Goal: Task Accomplishment & Management: Manage account settings

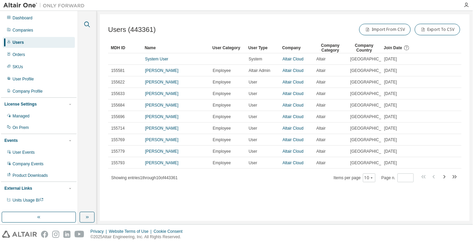
click at [88, 24] on icon "button" at bounding box center [87, 25] width 6 height 6
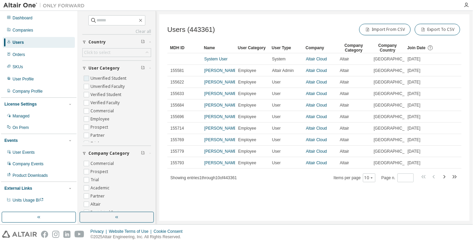
click at [103, 78] on label "Unverified Student" at bounding box center [108, 78] width 37 height 8
click at [106, 84] on label "Unverified Faculty" at bounding box center [108, 86] width 36 height 8
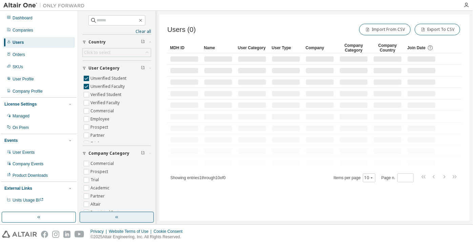
click at [128, 218] on button "button" at bounding box center [117, 216] width 74 height 11
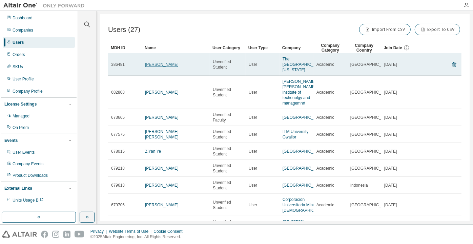
click at [150, 66] on link "Kaitlyn Li" at bounding box center [162, 64] width 34 height 5
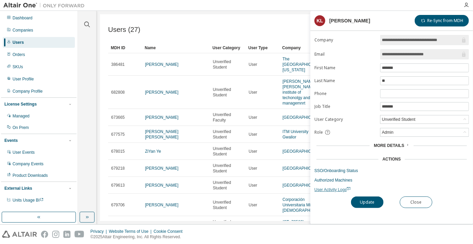
click at [331, 187] on span "User Activity Logs" at bounding box center [332, 189] width 36 height 5
drag, startPoint x: 434, startPoint y: 56, endPoint x: 411, endPoint y: 55, distance: 22.7
click at [411, 55] on input "**********" at bounding box center [421, 54] width 79 height 7
click at [411, 202] on button "Close" at bounding box center [416, 202] width 33 height 12
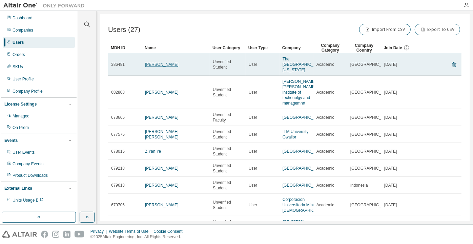
click at [160, 65] on link "Kaitlyn Li" at bounding box center [162, 64] width 34 height 5
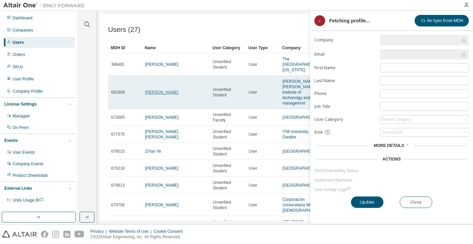
click at [154, 93] on link "sudeep Kumar" at bounding box center [162, 92] width 34 height 5
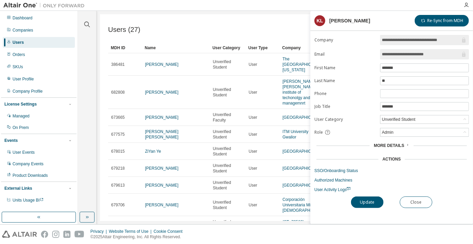
drag, startPoint x: 436, startPoint y: 51, endPoint x: 364, endPoint y: 48, distance: 72.6
click at [364, 48] on form "**********" at bounding box center [391, 113] width 154 height 157
click at [387, 118] on div "Unverified Student" at bounding box center [399, 119] width 36 height 7
click at [395, 152] on li "Verified Faculty" at bounding box center [424, 153] width 87 height 9
click at [366, 198] on button "Update" at bounding box center [367, 202] width 33 height 12
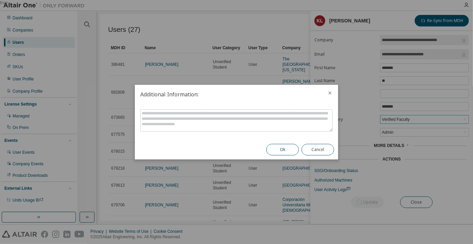
click at [294, 152] on button "Ok" at bounding box center [282, 150] width 33 height 12
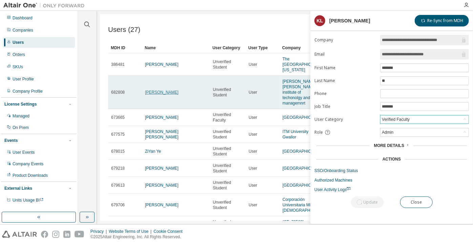
click at [167, 93] on link "sudeep Kumar" at bounding box center [162, 92] width 34 height 5
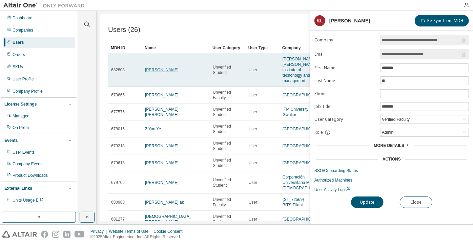
click at [163, 72] on link "sudeep Kumar" at bounding box center [162, 69] width 34 height 5
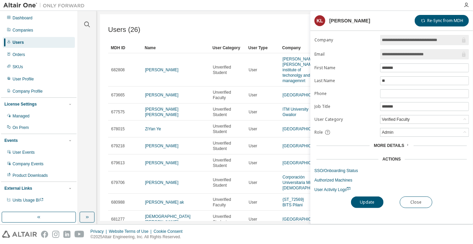
click at [412, 191] on div "**********" at bounding box center [391, 129] width 163 height 189
click at [409, 202] on button "Close" at bounding box center [416, 202] width 33 height 12
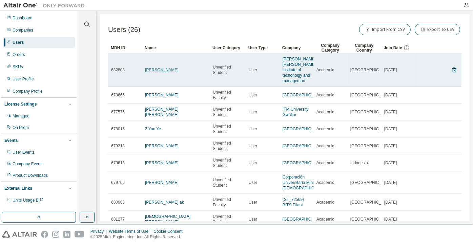
click at [166, 72] on link "sudeep Kumar" at bounding box center [162, 69] width 34 height 5
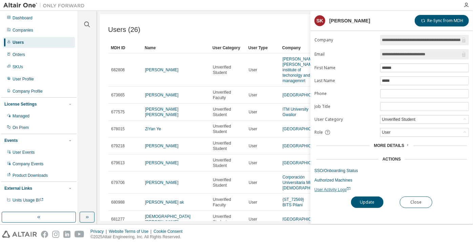
click at [328, 188] on span "User Activity Logs" at bounding box center [332, 189] width 36 height 5
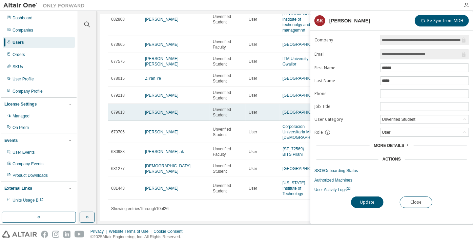
scroll to position [61, 0]
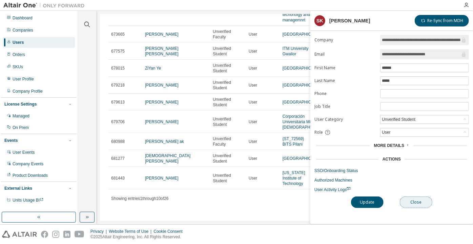
click at [409, 202] on button "Close" at bounding box center [416, 202] width 33 height 12
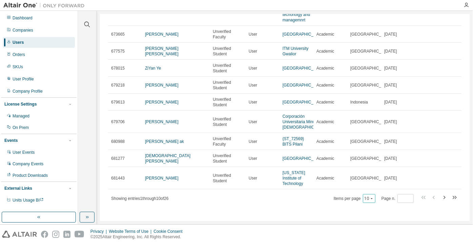
click at [365, 201] on button "10" at bounding box center [369, 197] width 9 height 5
click at [361, 196] on div "100" at bounding box center [367, 193] width 54 height 8
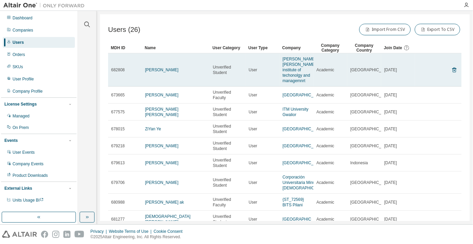
click at [162, 77] on td "sudeep Kumar" at bounding box center [176, 69] width 68 height 33
click at [162, 72] on link "sudeep Kumar" at bounding box center [162, 69] width 34 height 5
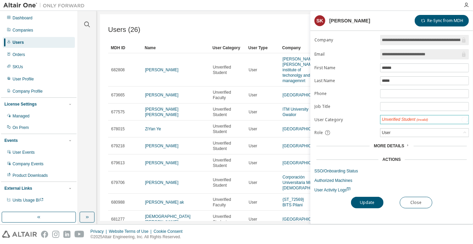
click at [390, 119] on div "Unverified Student (Invalid)" at bounding box center [405, 120] width 48 height 8
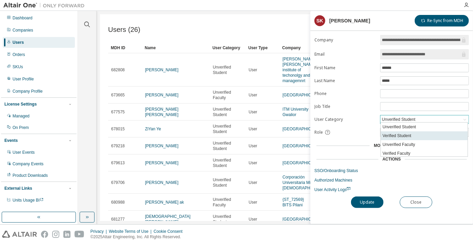
click at [396, 136] on li "Verified Student" at bounding box center [424, 135] width 87 height 9
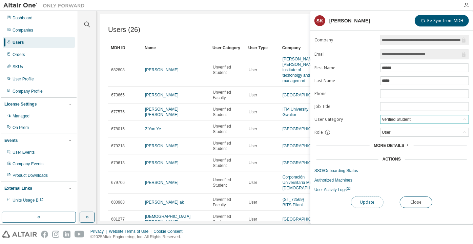
click at [372, 201] on button "Update" at bounding box center [367, 202] width 33 height 12
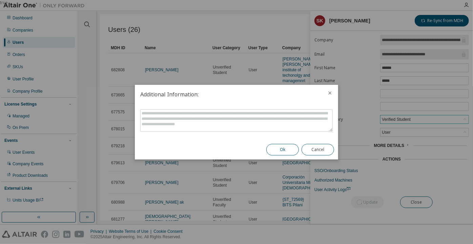
click at [280, 151] on button "Ok" at bounding box center [282, 150] width 33 height 12
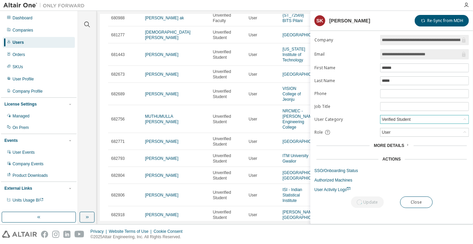
scroll to position [185, 0]
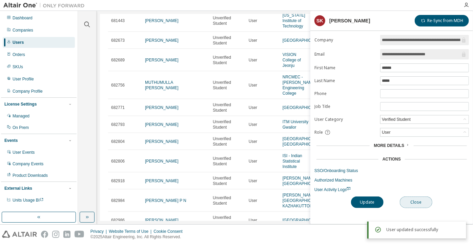
click at [410, 199] on button "Close" at bounding box center [416, 202] width 33 height 12
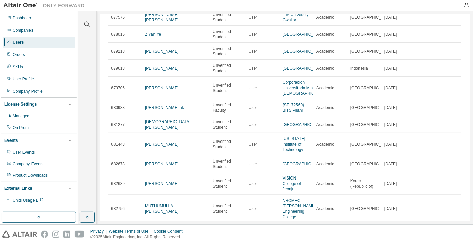
scroll to position [92, 0]
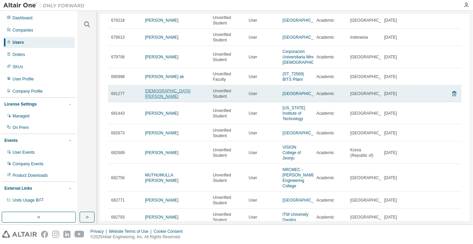
click at [176, 96] on td "Mohammed Zaidaan Shiraz" at bounding box center [176, 93] width 68 height 17
click at [174, 91] on link "Mohammed Zaidaan Shiraz" at bounding box center [167, 93] width 45 height 10
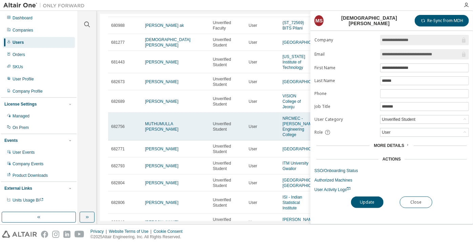
scroll to position [154, 0]
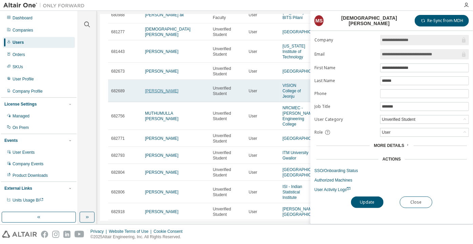
click at [159, 89] on link "Jeehong Kim" at bounding box center [162, 90] width 34 height 5
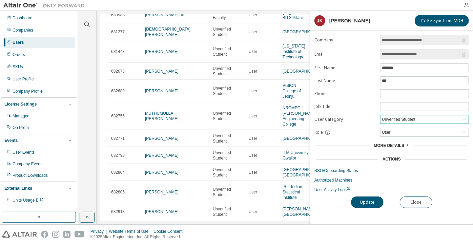
click at [391, 118] on div "Unverified Student" at bounding box center [399, 119] width 36 height 7
click at [324, 191] on div "**********" at bounding box center [391, 129] width 163 height 189
click at [325, 184] on form "**********" at bounding box center [391, 113] width 154 height 157
click at [329, 188] on span "User Activity Logs" at bounding box center [332, 189] width 36 height 5
click at [394, 119] on div "Unverified Student" at bounding box center [399, 119] width 36 height 7
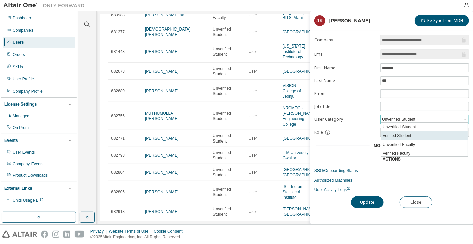
click at [395, 134] on li "Verified Student" at bounding box center [424, 135] width 87 height 9
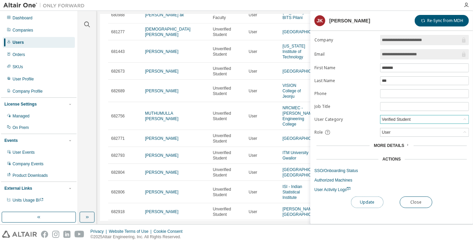
click at [375, 199] on button "Update" at bounding box center [367, 202] width 33 height 12
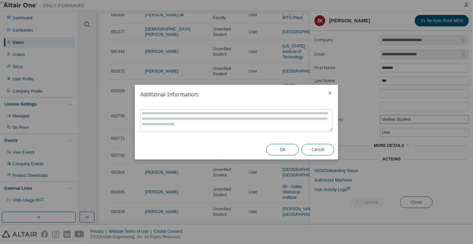
click at [291, 149] on button "Ok" at bounding box center [282, 150] width 33 height 12
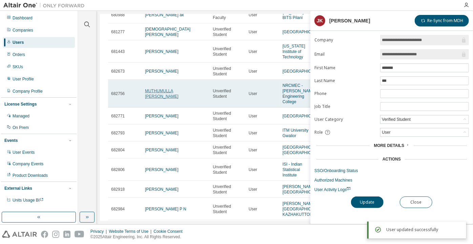
click at [163, 90] on link "MUTHUMULLA RAMMURTHI REDDY" at bounding box center [162, 93] width 34 height 10
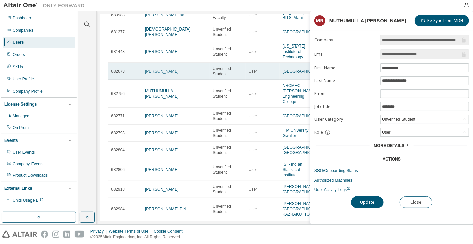
click at [163, 69] on link "Houqing Wang" at bounding box center [162, 71] width 34 height 5
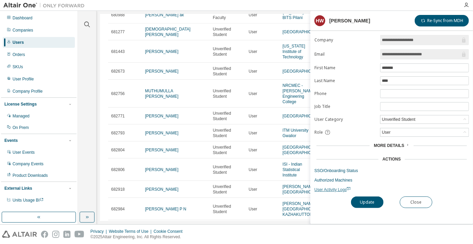
click at [330, 189] on span "User Activity Logs" at bounding box center [332, 189] width 36 height 5
click at [318, 187] on span "User Activity Logs" at bounding box center [332, 189] width 36 height 5
click at [393, 115] on div "Unverified Student" at bounding box center [424, 119] width 88 height 8
click at [396, 132] on li "Verified Student" at bounding box center [424, 135] width 87 height 9
click at [363, 202] on button "Update" at bounding box center [367, 202] width 33 height 12
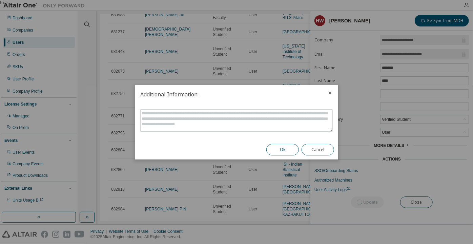
click at [285, 151] on button "Ok" at bounding box center [282, 150] width 33 height 12
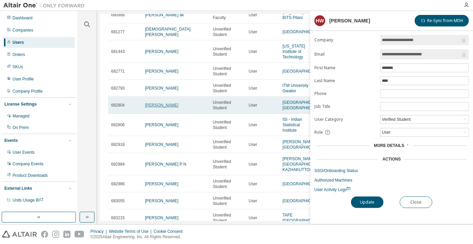
click at [162, 107] on link "NAOTO NAKAMURA" at bounding box center [162, 105] width 34 height 5
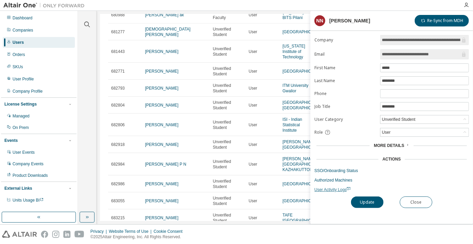
click at [329, 189] on span "User Activity Logs" at bounding box center [332, 189] width 36 height 5
click at [401, 116] on div "Unverified Student" at bounding box center [399, 119] width 36 height 7
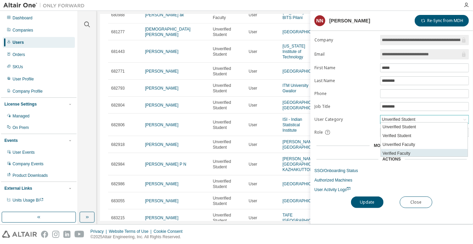
click at [406, 153] on li "Verified Faculty" at bounding box center [424, 153] width 87 height 9
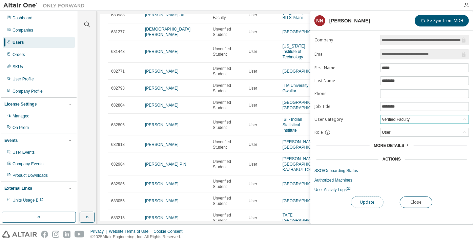
click at [371, 201] on button "Update" at bounding box center [367, 202] width 33 height 12
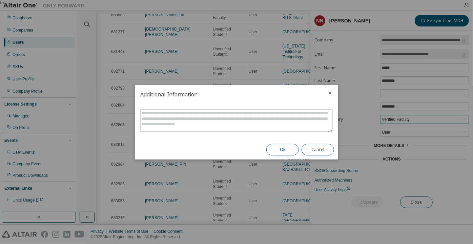
click at [284, 152] on button "Ok" at bounding box center [282, 150] width 33 height 12
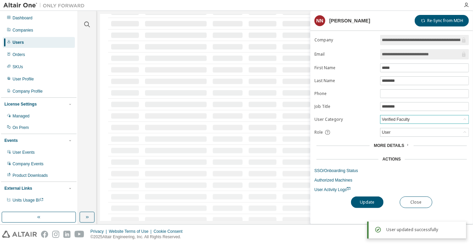
scroll to position [312, 0]
click at [422, 201] on button "Close" at bounding box center [416, 202] width 33 height 12
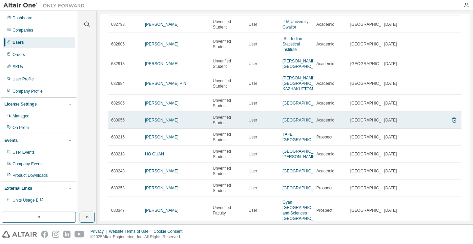
scroll to position [170, 0]
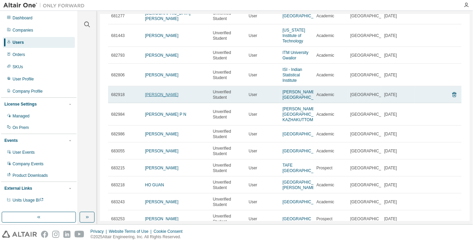
click at [151, 97] on link "Evelin Prinz" at bounding box center [162, 94] width 34 height 5
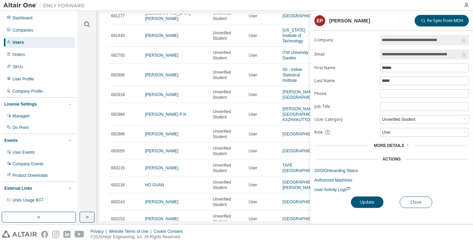
drag, startPoint x: 409, startPoint y: 56, endPoint x: 458, endPoint y: 58, distance: 49.8
click at [458, 58] on span "**********" at bounding box center [424, 54] width 89 height 10
drag, startPoint x: 395, startPoint y: 117, endPoint x: 396, endPoint y: 121, distance: 3.5
click at [396, 117] on div "Unverified Student" at bounding box center [399, 119] width 36 height 7
click at [400, 133] on li "Verified Student" at bounding box center [424, 135] width 87 height 9
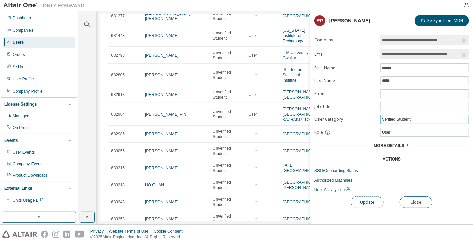
click at [372, 200] on button "Update" at bounding box center [367, 202] width 33 height 12
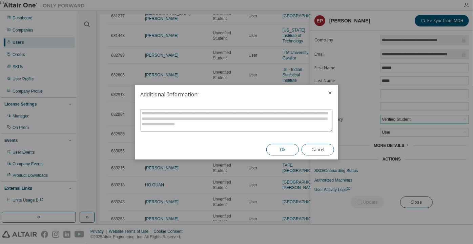
click at [290, 149] on button "Ok" at bounding box center [282, 150] width 33 height 12
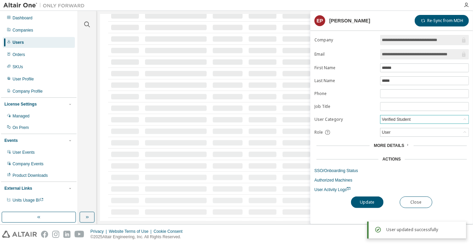
click at [159, 122] on td at bounding box center [176, 120] width 68 height 12
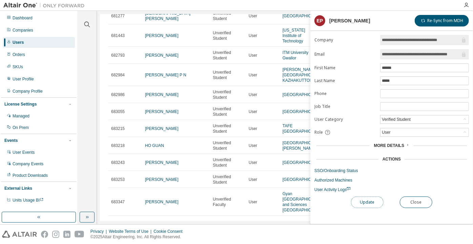
click at [369, 200] on button "Update" at bounding box center [367, 202] width 33 height 12
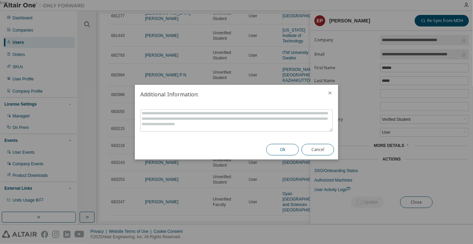
click at [291, 152] on button "Ok" at bounding box center [282, 150] width 33 height 12
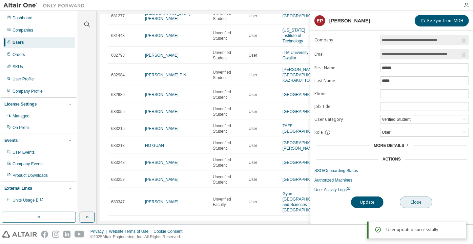
click at [412, 200] on button "Close" at bounding box center [416, 202] width 33 height 12
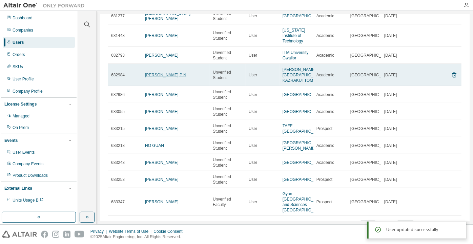
click at [155, 77] on link "Adithyakrishnan P N" at bounding box center [165, 74] width 41 height 5
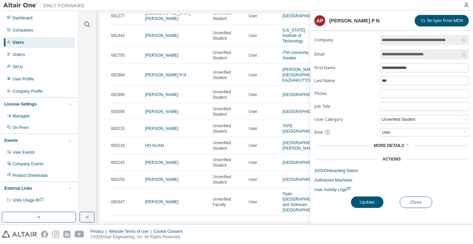
drag, startPoint x: 441, startPoint y: 54, endPoint x: 408, endPoint y: 59, distance: 33.7
click at [408, 59] on form "**********" at bounding box center [391, 113] width 154 height 157
click at [406, 200] on button "Close" at bounding box center [416, 202] width 33 height 12
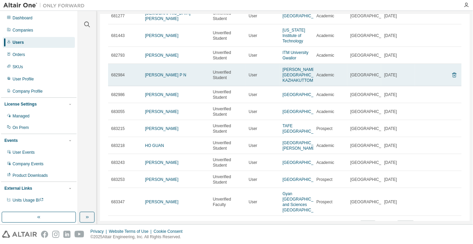
click at [452, 77] on icon at bounding box center [454, 75] width 6 height 8
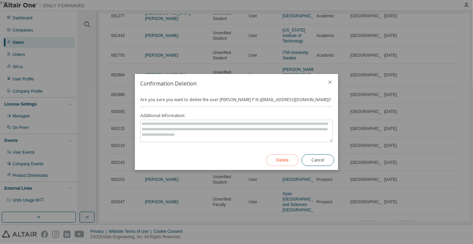
click at [284, 160] on button "Delete" at bounding box center [282, 160] width 33 height 12
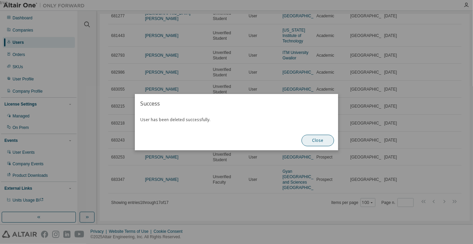
click at [317, 140] on button "Close" at bounding box center [318, 140] width 33 height 12
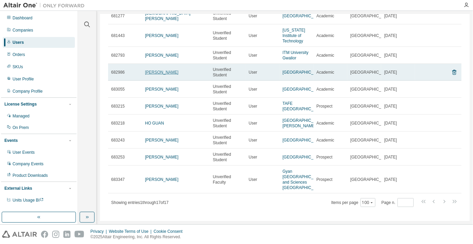
click at [167, 71] on link "Rinlada Yamanya" at bounding box center [162, 72] width 34 height 5
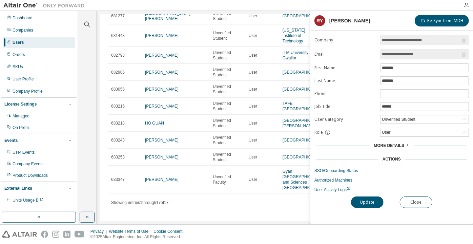
drag, startPoint x: 418, startPoint y: 52, endPoint x: 403, endPoint y: 52, distance: 15.2
click at [403, 52] on input "**********" at bounding box center [421, 54] width 79 height 7
click at [428, 49] on span "**********" at bounding box center [424, 54] width 89 height 10
click at [425, 55] on input "**********" at bounding box center [421, 54] width 79 height 7
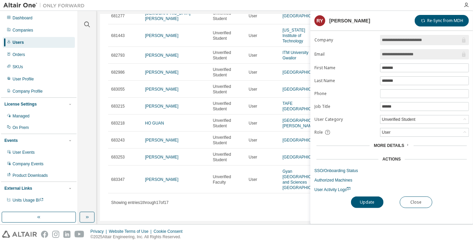
click at [425, 55] on input "**********" at bounding box center [421, 54] width 79 height 7
click at [403, 55] on input "**********" at bounding box center [421, 54] width 79 height 7
drag, startPoint x: 402, startPoint y: 55, endPoint x: 421, endPoint y: 51, distance: 18.5
click at [421, 51] on input "**********" at bounding box center [421, 54] width 79 height 7
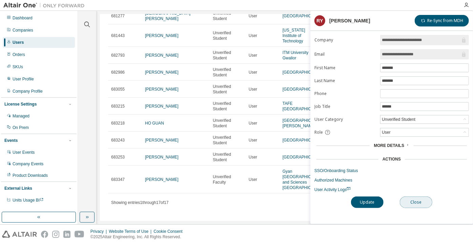
click at [415, 205] on button "Close" at bounding box center [416, 202] width 33 height 12
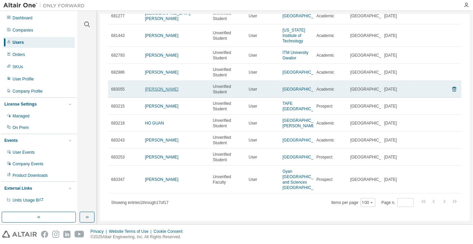
click at [157, 89] on link "Paulo Silva" at bounding box center [162, 89] width 34 height 5
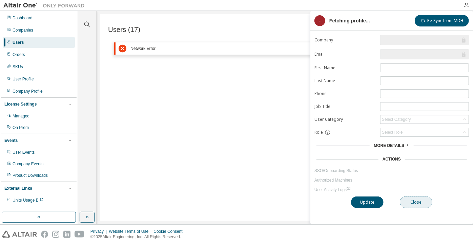
click at [413, 203] on button "Close" at bounding box center [416, 202] width 33 height 12
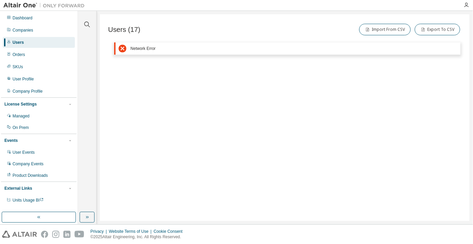
click at [38, 41] on div "Users" at bounding box center [39, 42] width 72 height 11
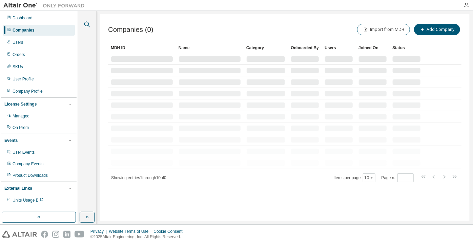
click at [89, 24] on icon "button" at bounding box center [87, 24] width 8 height 8
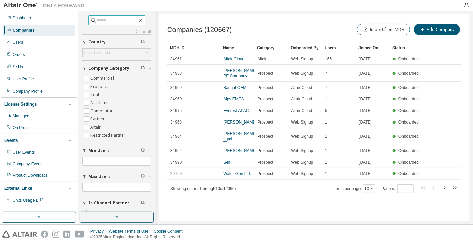
click at [97, 20] on input "text" at bounding box center [117, 20] width 41 height 7
paste input "**********"
type input "**********"
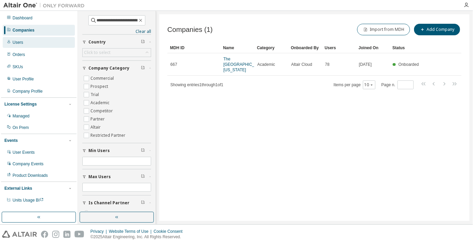
click at [42, 44] on div "Users" at bounding box center [39, 42] width 72 height 11
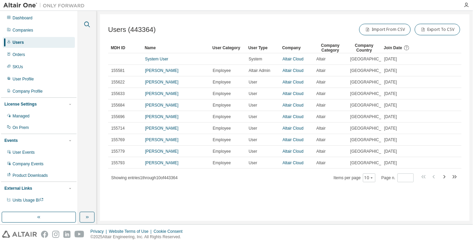
click at [86, 27] on icon "button" at bounding box center [87, 24] width 8 height 8
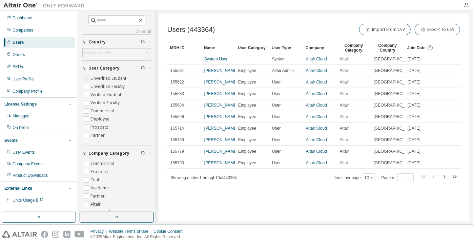
click at [105, 79] on label "Unverified Student" at bounding box center [108, 78] width 37 height 8
click at [107, 85] on label "Unverified Faculty" at bounding box center [108, 86] width 36 height 8
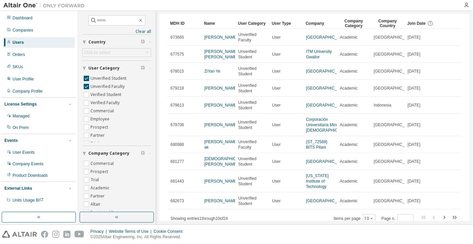
scroll to position [44, 0]
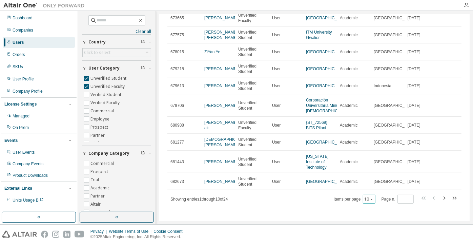
click at [363, 195] on div "10" at bounding box center [369, 198] width 13 height 9
click at [368, 201] on button "10" at bounding box center [369, 198] width 9 height 5
click at [354, 185] on div "100" at bounding box center [367, 189] width 54 height 8
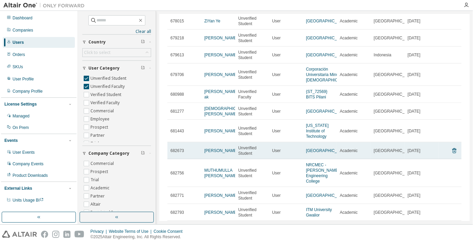
scroll to position [105, 0]
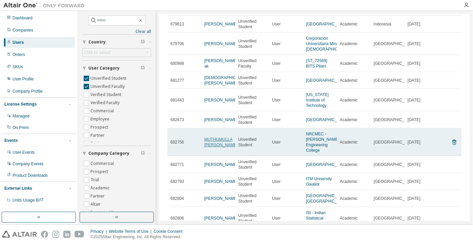
click at [216, 147] on link "MUTHUMULLA RAMMURTHI REDDY" at bounding box center [221, 142] width 34 height 10
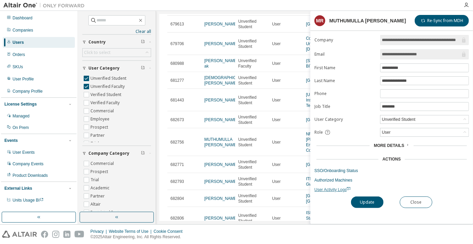
click at [328, 189] on span "User Activity Logs" at bounding box center [332, 189] width 36 height 5
click at [390, 120] on div "Unverified Student" at bounding box center [399, 119] width 36 height 7
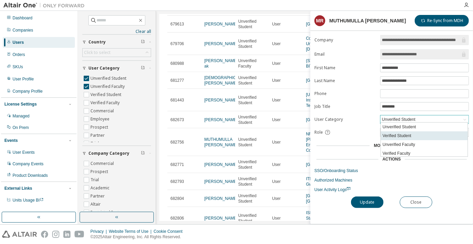
click at [391, 137] on li "Verified Student" at bounding box center [424, 135] width 87 height 9
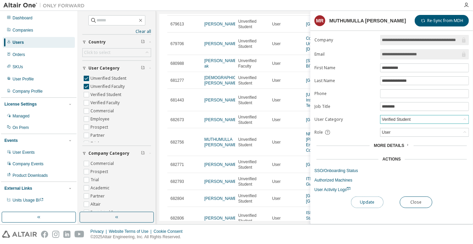
click at [376, 198] on button "Update" at bounding box center [367, 202] width 33 height 12
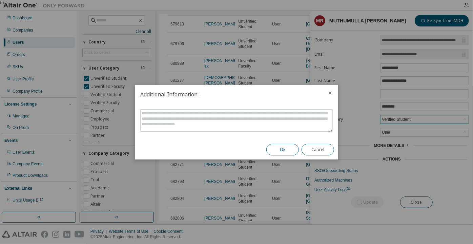
click at [284, 150] on button "Ok" at bounding box center [282, 150] width 33 height 12
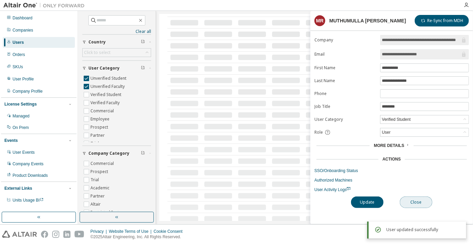
click at [411, 200] on button "Close" at bounding box center [416, 202] width 33 height 12
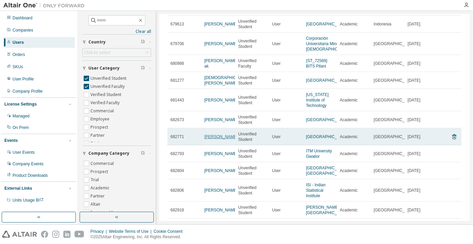
click at [213, 134] on link "Mayank Adhikari" at bounding box center [221, 136] width 34 height 5
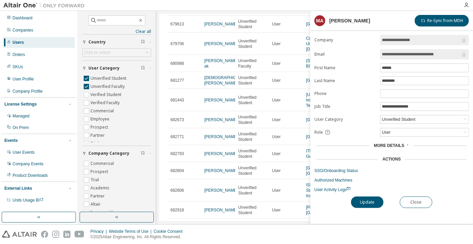
click at [333, 187] on link "User Activity Logs" at bounding box center [391, 189] width 154 height 5
click at [394, 119] on div "Unverified Student" at bounding box center [399, 119] width 36 height 7
click at [393, 134] on li "Verified Student" at bounding box center [424, 135] width 87 height 9
click at [376, 198] on button "Update" at bounding box center [367, 202] width 33 height 12
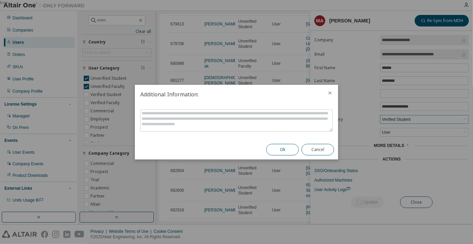
click at [293, 153] on button "Ok" at bounding box center [282, 150] width 33 height 12
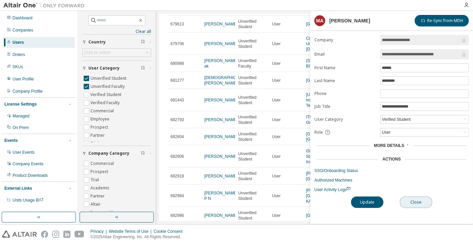
click at [415, 201] on button "Close" at bounding box center [416, 202] width 33 height 12
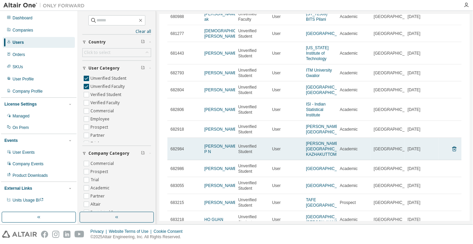
scroll to position [167, 0]
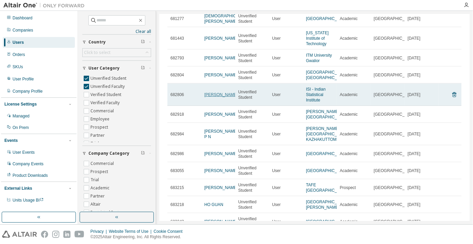
click at [215, 97] on link "[PERSON_NAME]" at bounding box center [221, 94] width 34 height 5
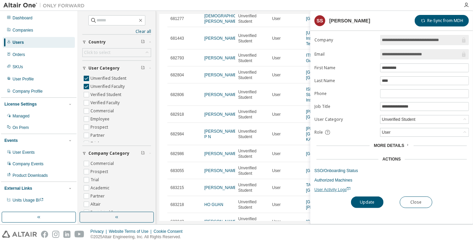
click at [329, 189] on span "User Activity Logs" at bounding box center [332, 189] width 36 height 5
click at [435, 118] on div "Unverified Student" at bounding box center [424, 119] width 88 height 8
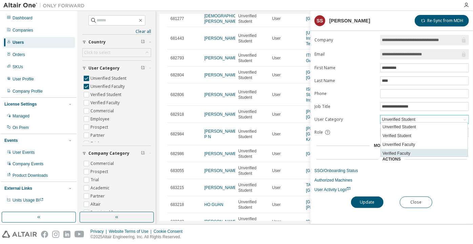
click at [413, 150] on li "Verified Faculty" at bounding box center [424, 153] width 87 height 9
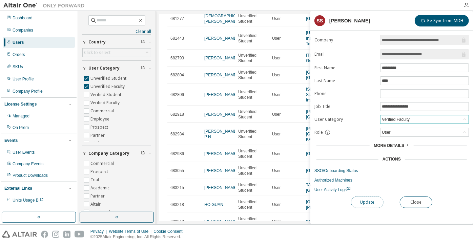
click at [377, 199] on button "Update" at bounding box center [367, 202] width 33 height 12
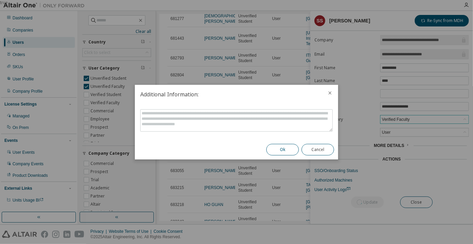
click at [280, 148] on button "Ok" at bounding box center [282, 150] width 33 height 12
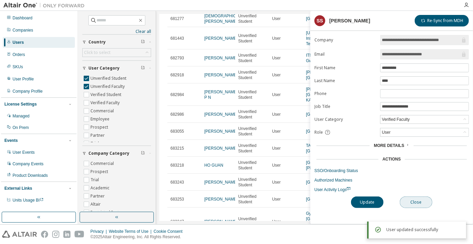
click at [412, 199] on button "Close" at bounding box center [416, 202] width 33 height 12
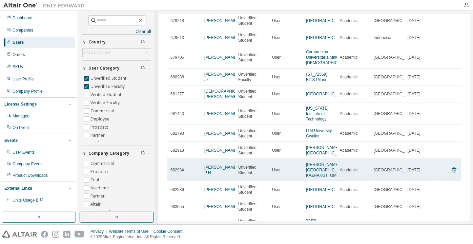
scroll to position [185, 0]
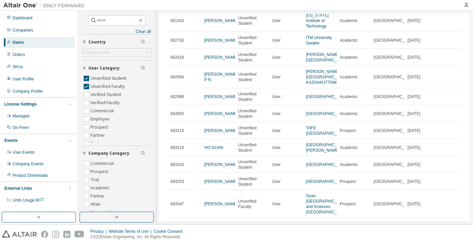
click at [60, 36] on div "Dashboard Companies Users Orders SKUs User Profile Company Profile License Sett…" at bounding box center [39, 109] width 76 height 194
click at [55, 29] on div "Companies" at bounding box center [39, 30] width 72 height 11
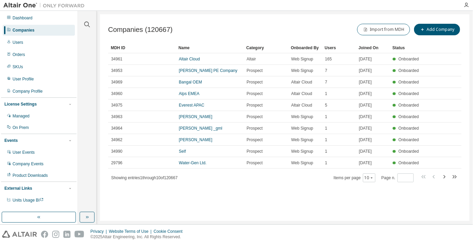
click at [89, 18] on div at bounding box center [87, 20] width 16 height 17
click at [87, 24] on icon "button" at bounding box center [87, 24] width 8 height 8
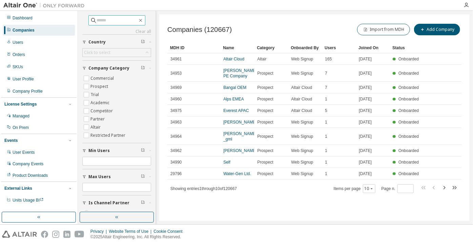
click at [97, 20] on input "text" at bounding box center [117, 20] width 41 height 7
paste input "**********"
type input "**********"
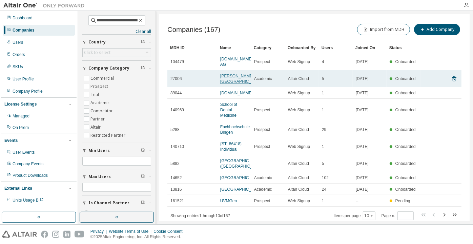
click at [229, 84] on link "Justus-Liebig-Universität Giessen" at bounding box center [241, 79] width 42 height 10
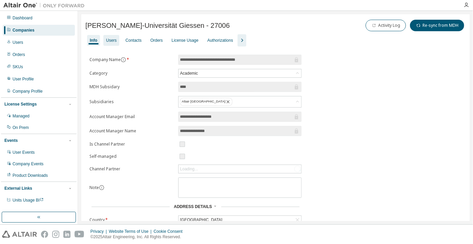
click at [111, 40] on div "Users" at bounding box center [111, 40] width 11 height 5
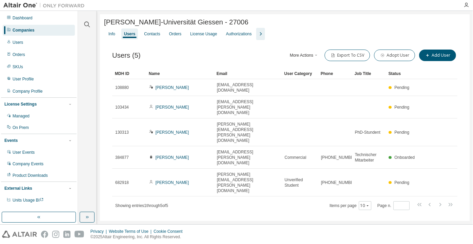
click at [257, 34] on icon "button" at bounding box center [260, 34] width 8 height 8
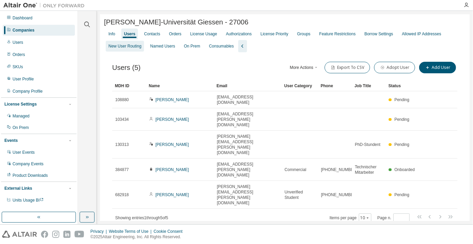
click at [127, 49] on div "New User Routing" at bounding box center [124, 45] width 33 height 5
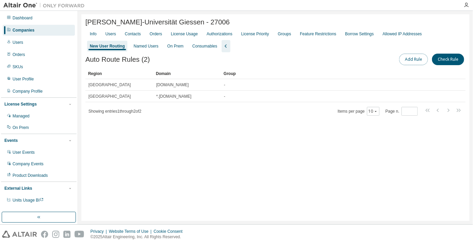
click at [406, 57] on button "Add Rule" at bounding box center [413, 60] width 29 height 12
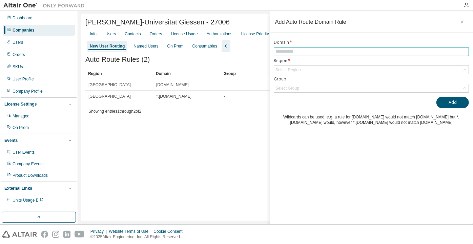
drag, startPoint x: 350, startPoint y: 58, endPoint x: 347, endPoint y: 55, distance: 4.8
click at [350, 58] on label "Region *" at bounding box center [371, 60] width 195 height 5
click at [345, 54] on input "text" at bounding box center [371, 51] width 192 height 5
paste input "**********"
type input "**********"
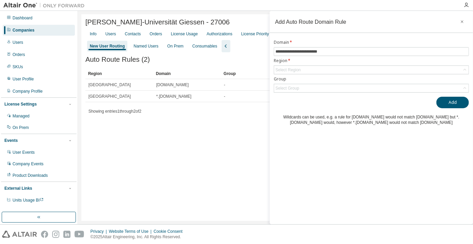
click at [45, 30] on div "Companies" at bounding box center [39, 30] width 72 height 11
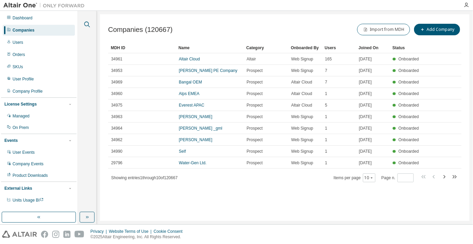
click at [85, 23] on icon "button" at bounding box center [87, 25] width 6 height 6
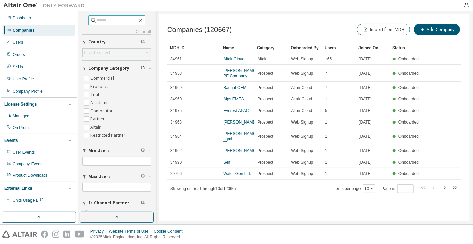
click at [102, 19] on input "text" at bounding box center [117, 20] width 41 height 7
paste input "********"
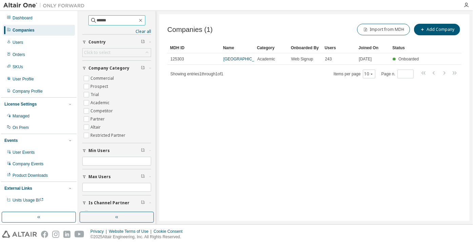
type input "******"
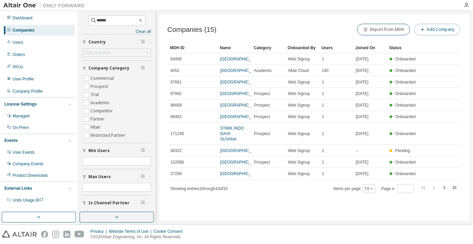
click at [434, 32] on button "Add Company" at bounding box center [437, 30] width 46 height 12
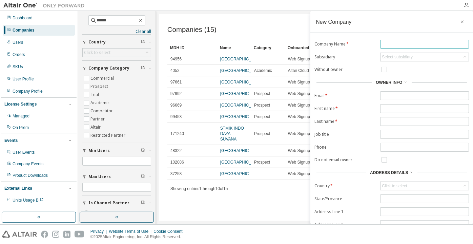
click at [398, 42] on input "text" at bounding box center [424, 43] width 85 height 5
paste input "**********"
click at [392, 42] on input "**********" at bounding box center [424, 43] width 85 height 5
type input "**********"
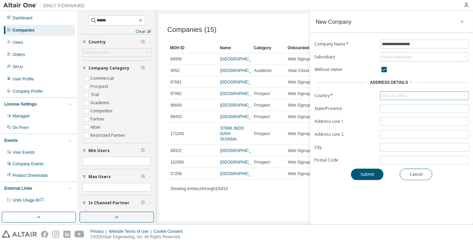
click at [401, 94] on div "Click to select" at bounding box center [394, 95] width 25 height 5
click at [396, 108] on span at bounding box center [424, 104] width 87 height 10
click at [396, 105] on input "text" at bounding box center [424, 104] width 70 height 7
type input "****"
click at [404, 113] on li "Thailand" at bounding box center [424, 113] width 87 height 9
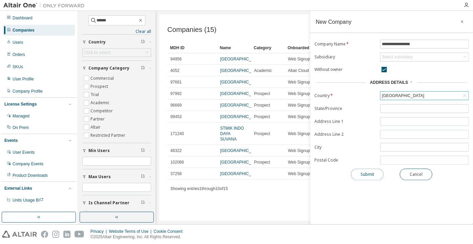
click at [375, 171] on button "Submit" at bounding box center [367, 174] width 33 height 12
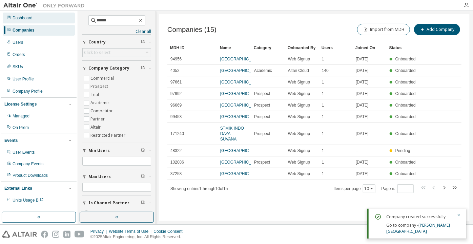
click at [45, 21] on div "Dashboard" at bounding box center [39, 18] width 72 height 11
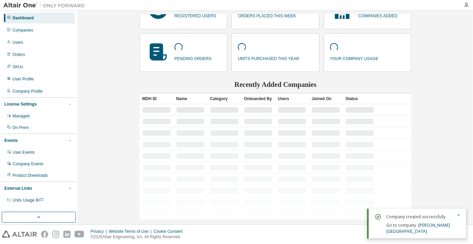
scroll to position [51, 0]
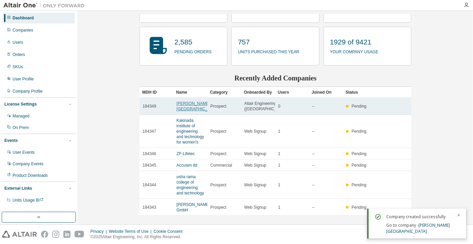
click at [195, 105] on link "Dara Samut School" at bounding box center [197, 106] width 42 height 10
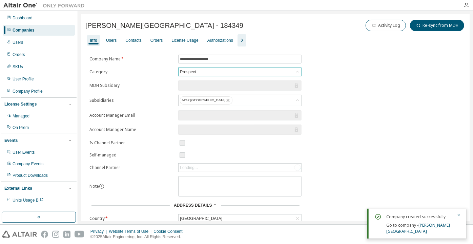
click at [206, 68] on div "Prospect" at bounding box center [240, 72] width 123 height 8
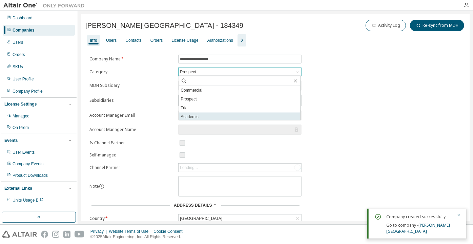
click at [204, 116] on li "Academic" at bounding box center [239, 116] width 121 height 9
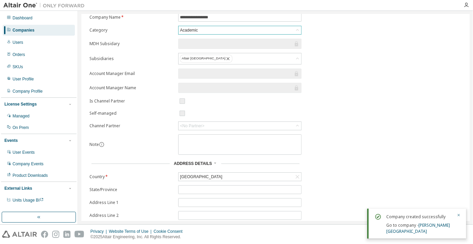
scroll to position [96, 0]
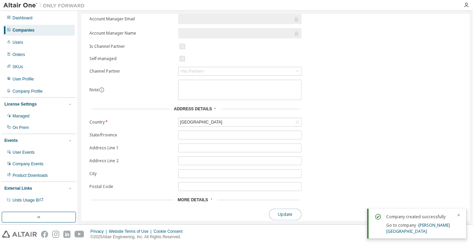
click at [277, 209] on button "Update" at bounding box center [285, 214] width 33 height 12
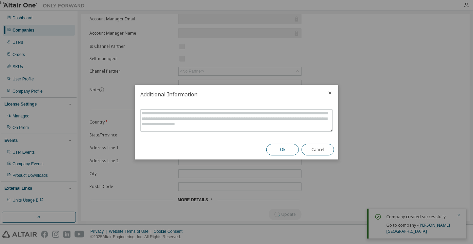
click at [269, 152] on button "Ok" at bounding box center [282, 150] width 33 height 12
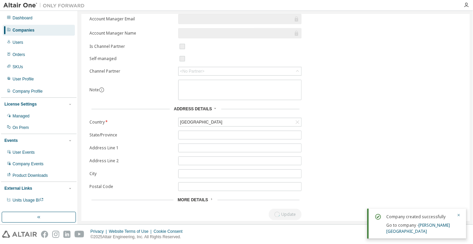
scroll to position [0, 0]
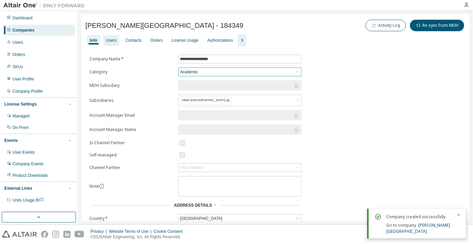
click at [117, 42] on div "Users" at bounding box center [111, 40] width 16 height 11
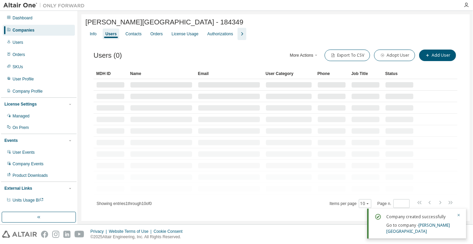
click at [242, 35] on icon "button" at bounding box center [242, 34] width 8 height 8
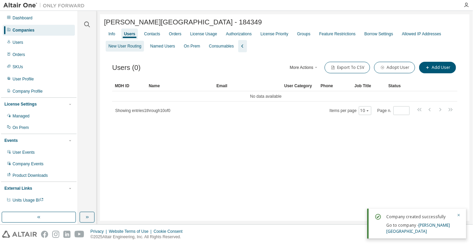
click at [122, 47] on div "New User Routing" at bounding box center [124, 45] width 33 height 5
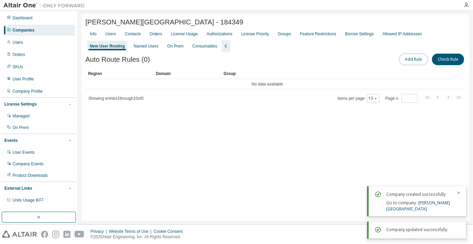
click at [403, 61] on button "Add Rule" at bounding box center [413, 60] width 29 height 12
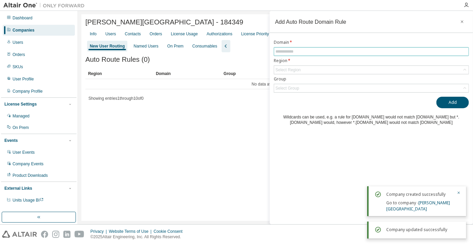
click at [379, 50] on input "text" at bounding box center [371, 51] width 192 height 5
paste input "**********"
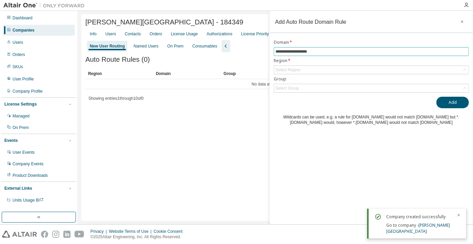
drag, startPoint x: 294, startPoint y: 51, endPoint x: 267, endPoint y: 54, distance: 27.2
click at [267, 54] on main "**********" at bounding box center [275, 117] width 395 height 213
type input "*********"
click at [300, 67] on div "Select Region" at bounding box center [287, 69] width 27 height 7
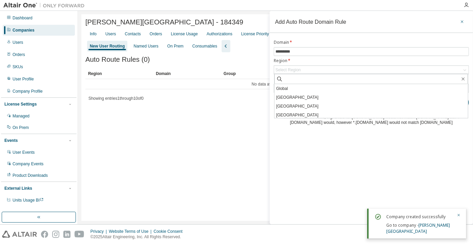
click at [461, 19] on button "button" at bounding box center [462, 21] width 11 height 11
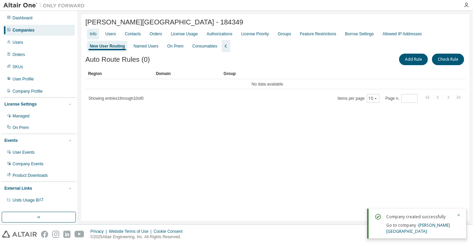
click at [97, 37] on div "Info" at bounding box center [93, 33] width 7 height 5
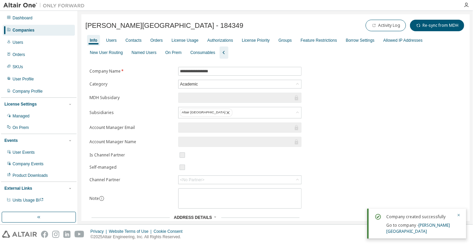
click at [61, 30] on div "Companies" at bounding box center [39, 30] width 72 height 11
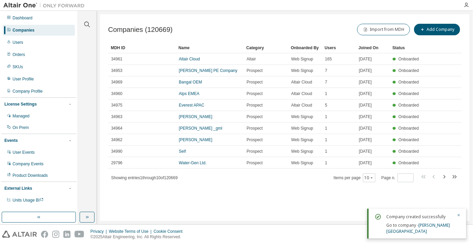
click at [50, 25] on div "Companies" at bounding box center [39, 30] width 72 height 11
